Goal: Task Accomplishment & Management: Manage account settings

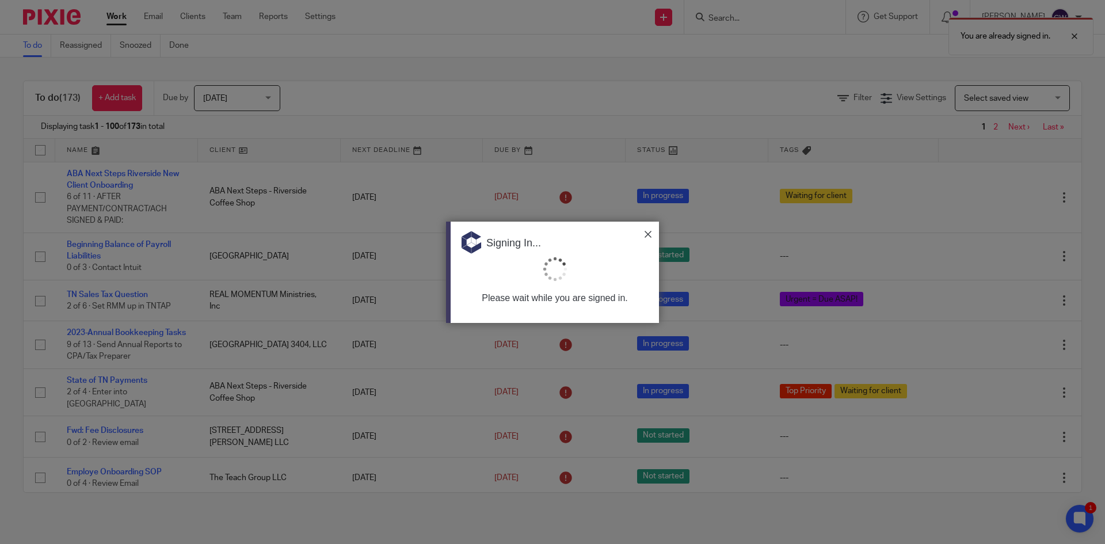
drag, startPoint x: 653, startPoint y: 233, endPoint x: 645, endPoint y: 233, distance: 8.1
click at [653, 233] on div "Signing In..." at bounding box center [554, 238] width 208 height 35
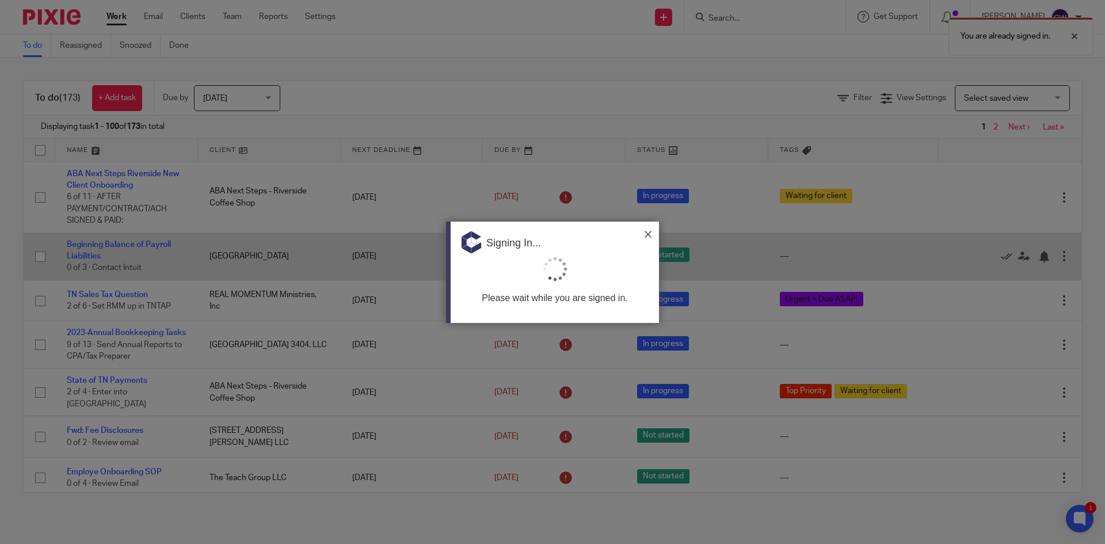
click at [646, 235] on img at bounding box center [647, 234] width 7 height 7
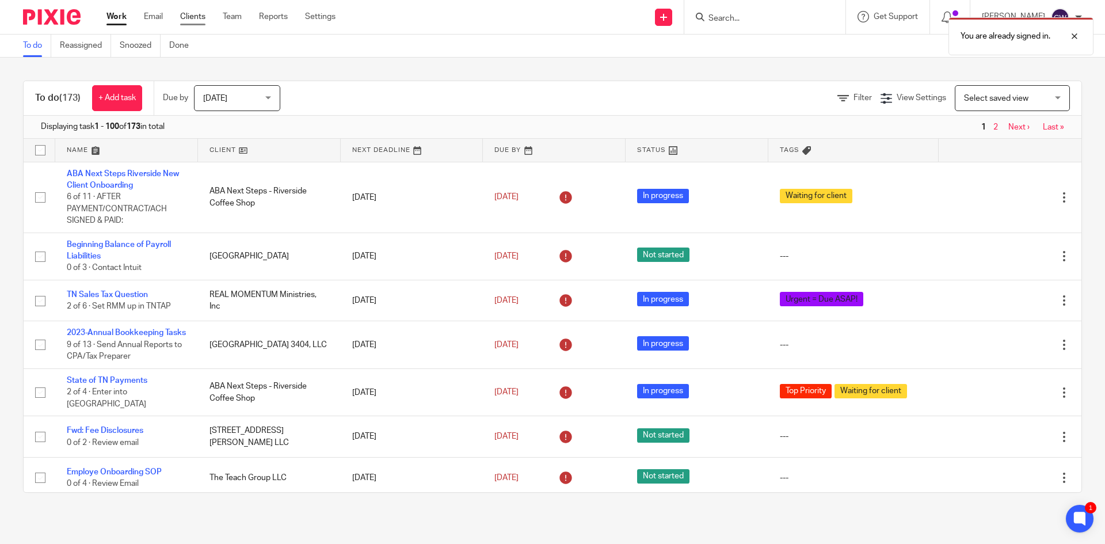
click at [191, 20] on link "Clients" at bounding box center [192, 17] width 25 height 12
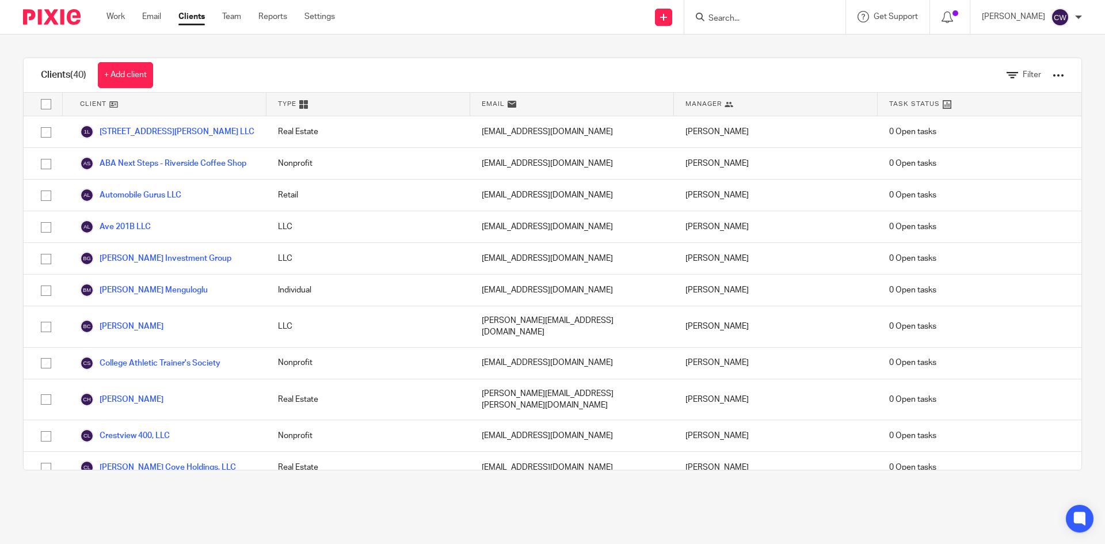
scroll to position [923, 0]
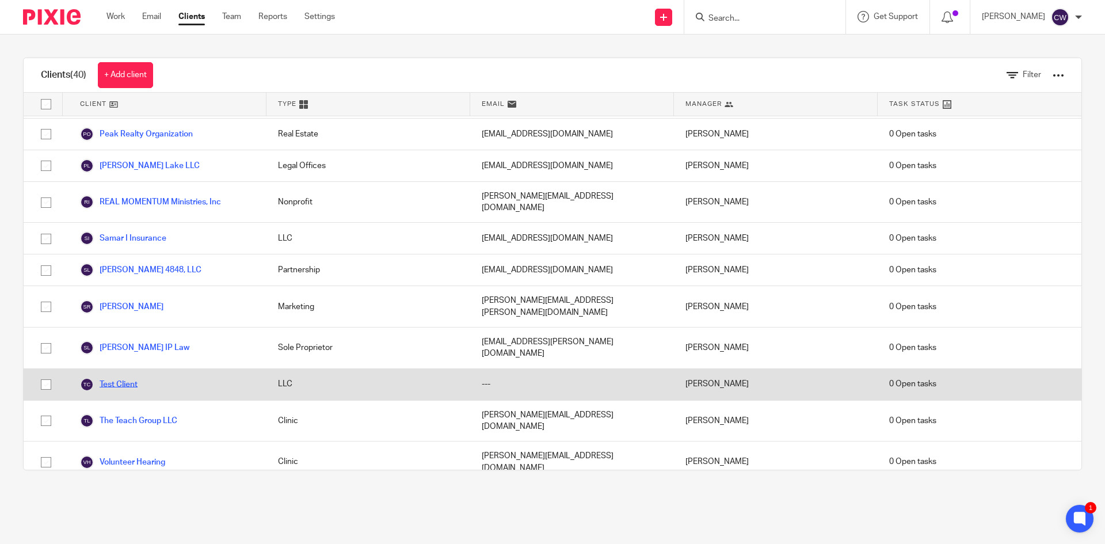
click at [128, 377] on link "Test Client" at bounding box center [109, 384] width 58 height 14
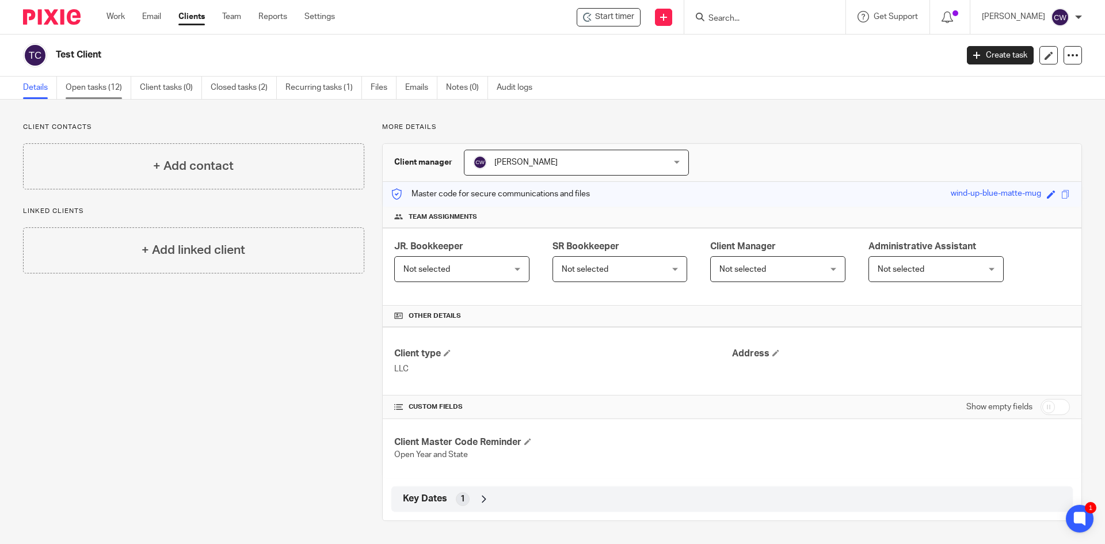
click at [102, 83] on link "Open tasks (12)" at bounding box center [99, 88] width 66 height 22
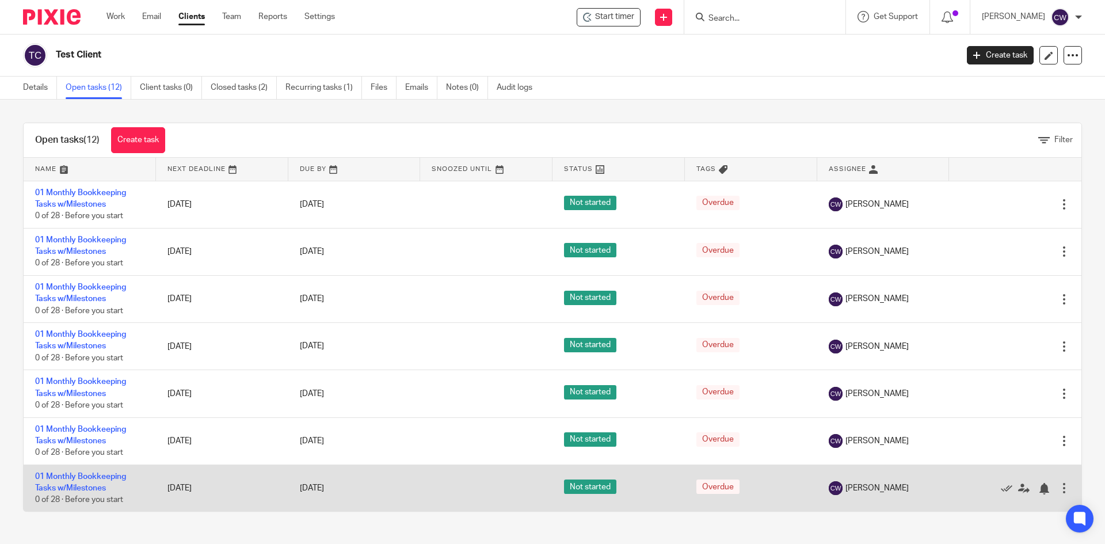
scroll to position [249, 0]
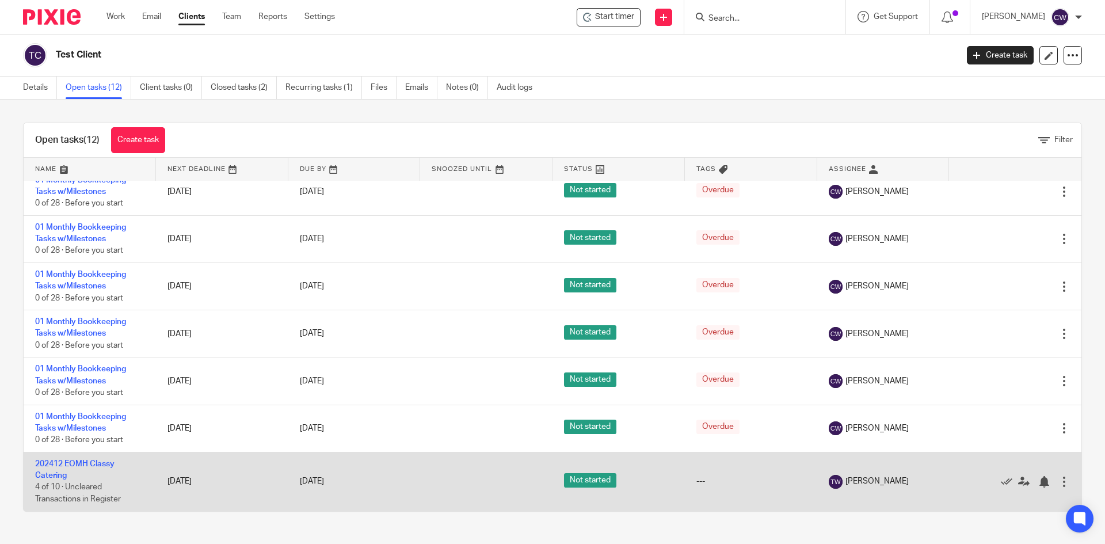
click at [53, 469] on td "202412 EOMH Classy Catering 4 of 10 · Uncleared Transactions in Register" at bounding box center [90, 481] width 132 height 59
click at [54, 473] on link "202412 EOMH Classy Catering" at bounding box center [74, 470] width 79 height 20
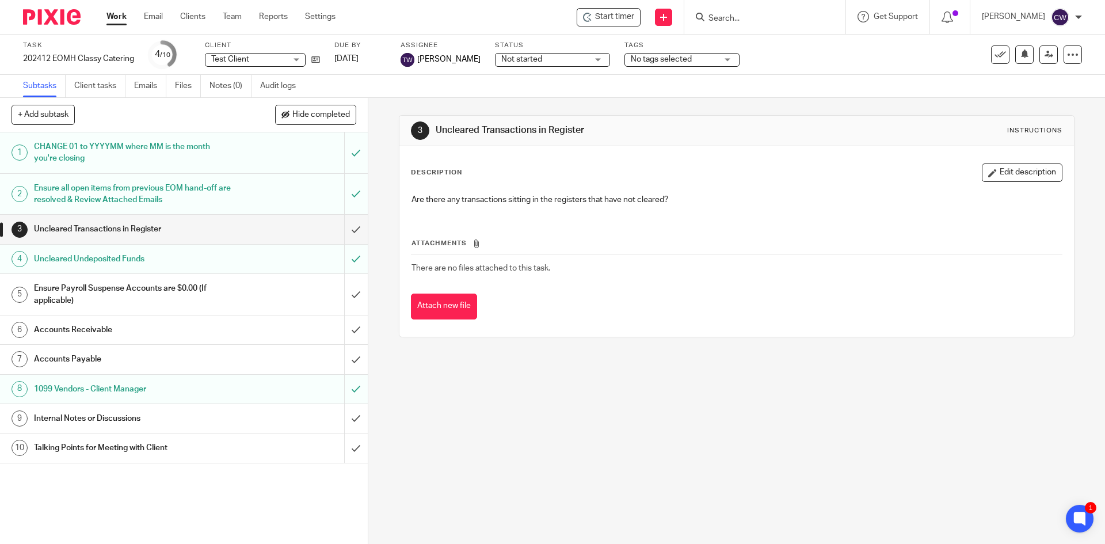
click at [173, 262] on h1 "Uncleared Undeposited Funds" at bounding box center [133, 258] width 199 height 17
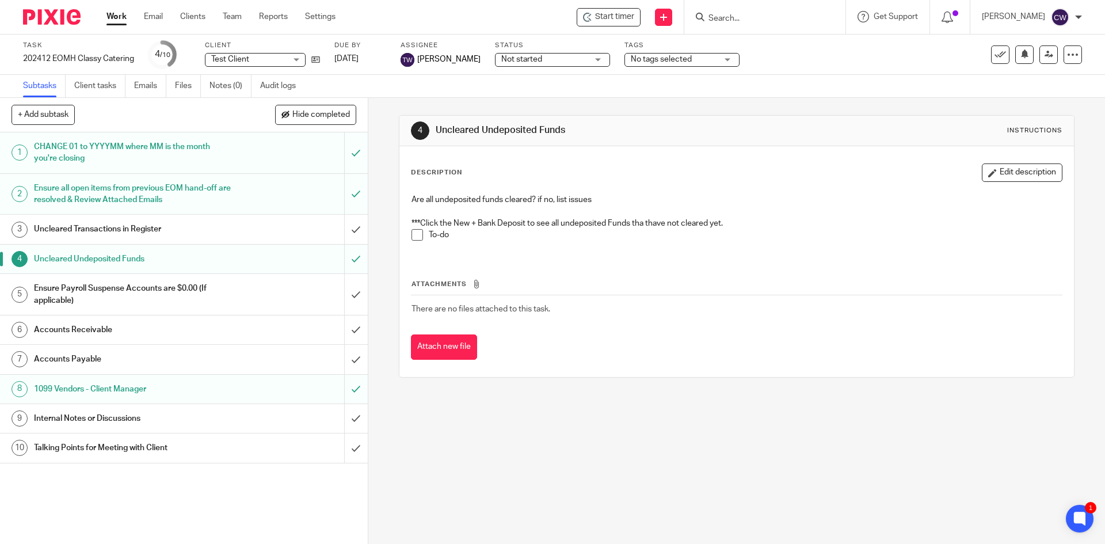
click at [206, 298] on h1 "Ensure Payroll Suspense Accounts are $0.00 (If applicable)" at bounding box center [133, 294] width 199 height 29
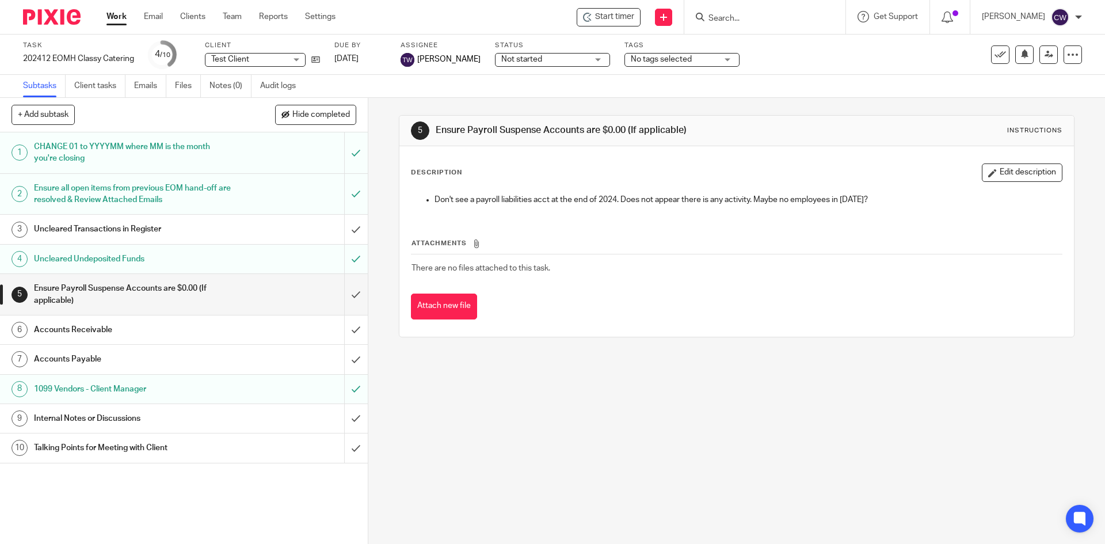
click at [189, 337] on h1 "Accounts Receivable" at bounding box center [133, 329] width 199 height 17
